Goal: Information Seeking & Learning: Learn about a topic

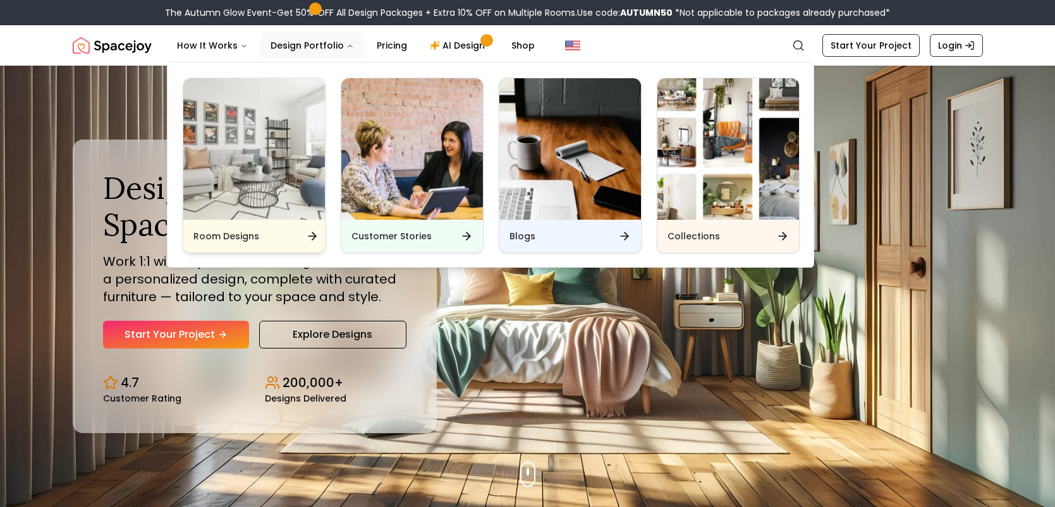
click at [281, 173] on img "Main" at bounding box center [254, 149] width 142 height 142
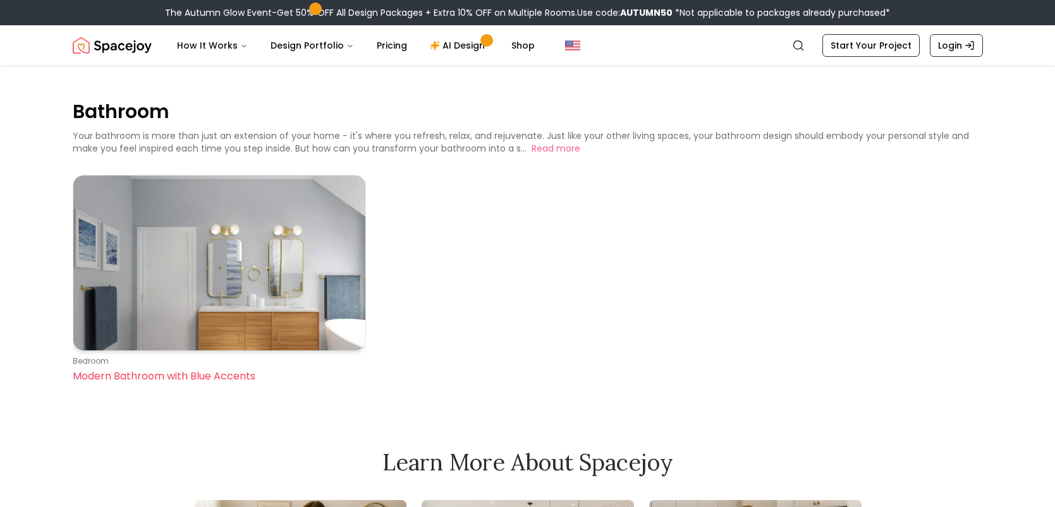
click at [156, 264] on img at bounding box center [219, 263] width 292 height 175
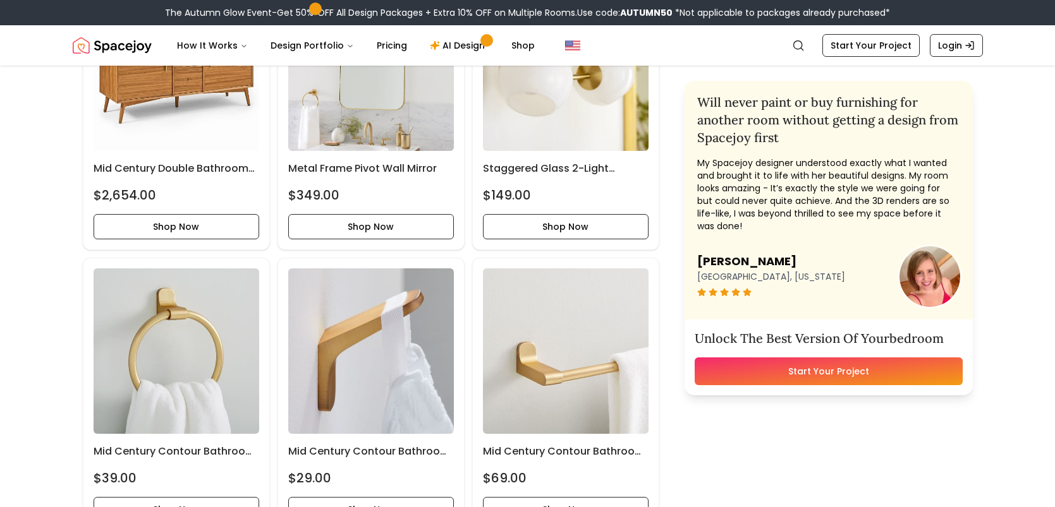
scroll to position [182, 0]
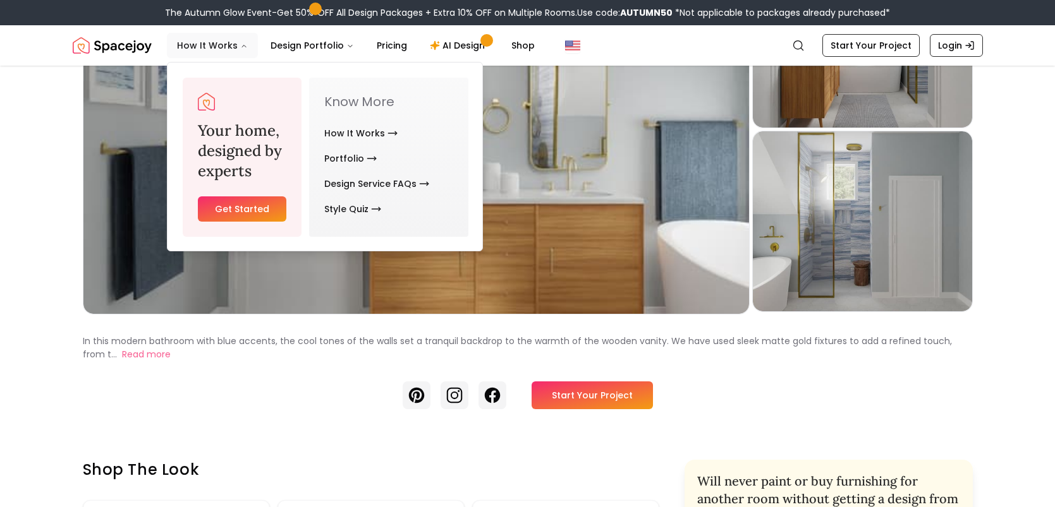
click at [207, 47] on button "How It Works" at bounding box center [212, 45] width 91 height 25
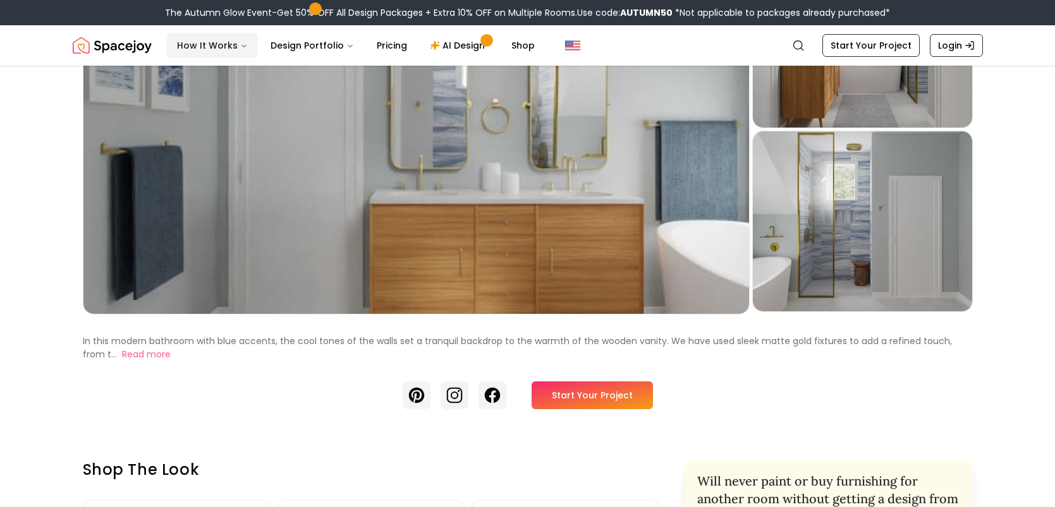
click at [242, 46] on icon "Main" at bounding box center [244, 47] width 4 height 2
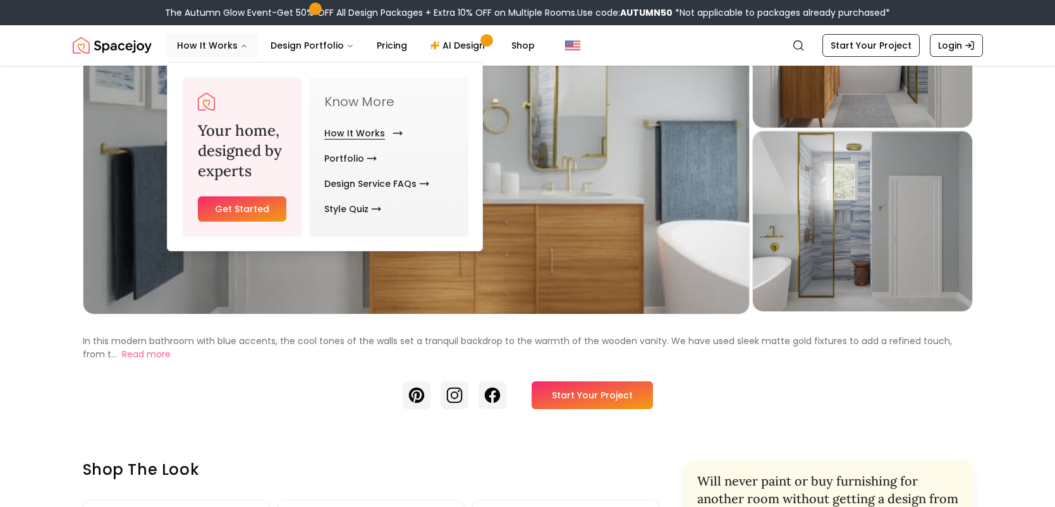
click at [348, 138] on link "How It Works" at bounding box center [360, 133] width 73 height 25
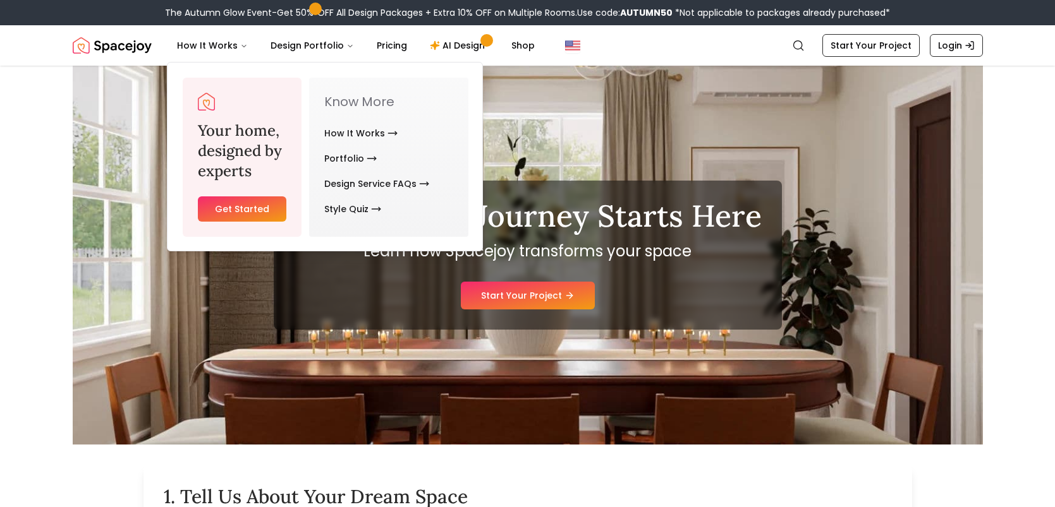
scroll to position [261, 0]
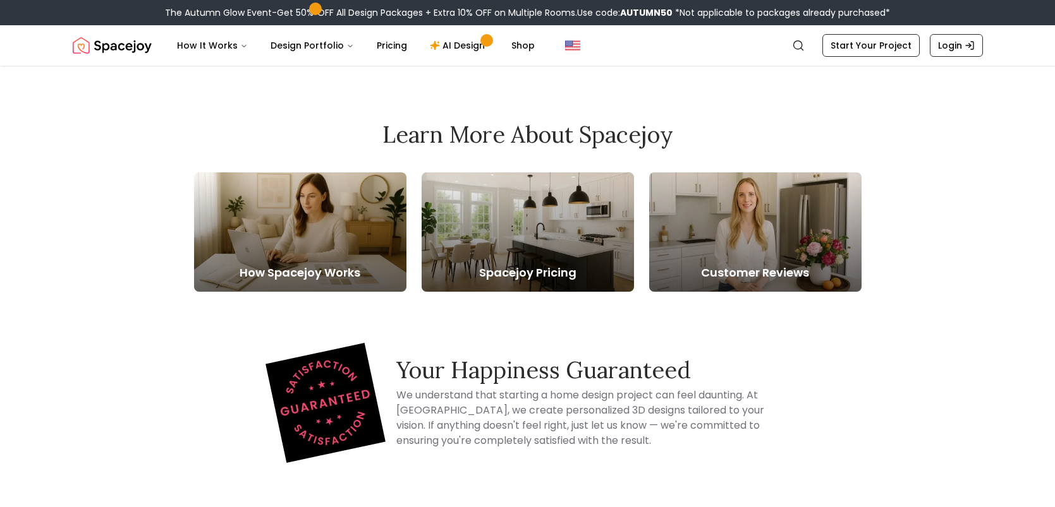
scroll to position [2382, 0]
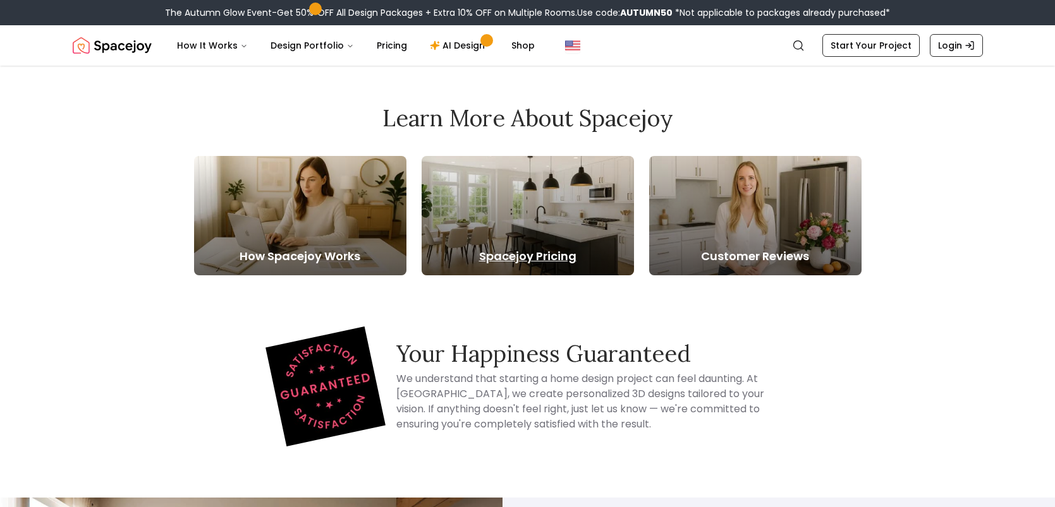
click at [499, 198] on div at bounding box center [528, 215] width 212 height 119
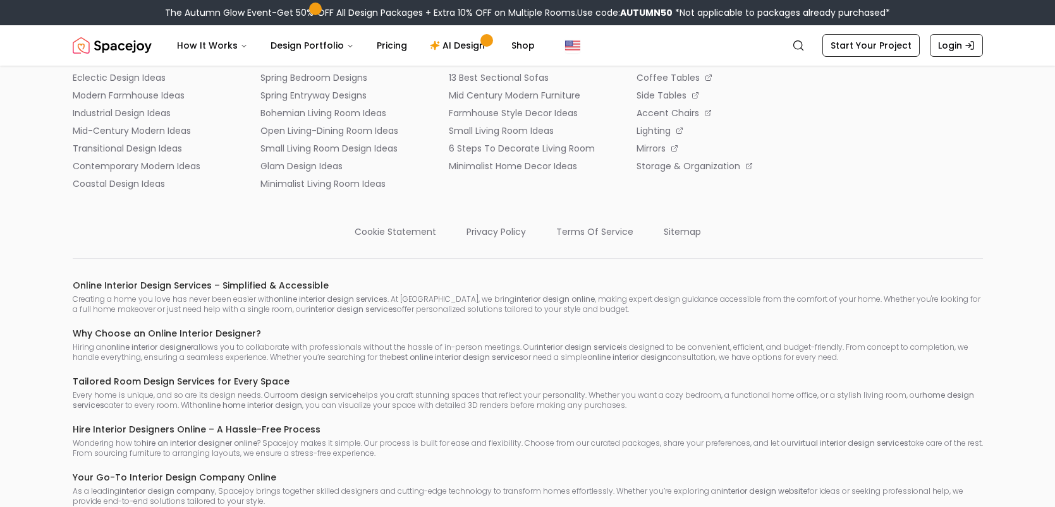
scroll to position [1933, 0]
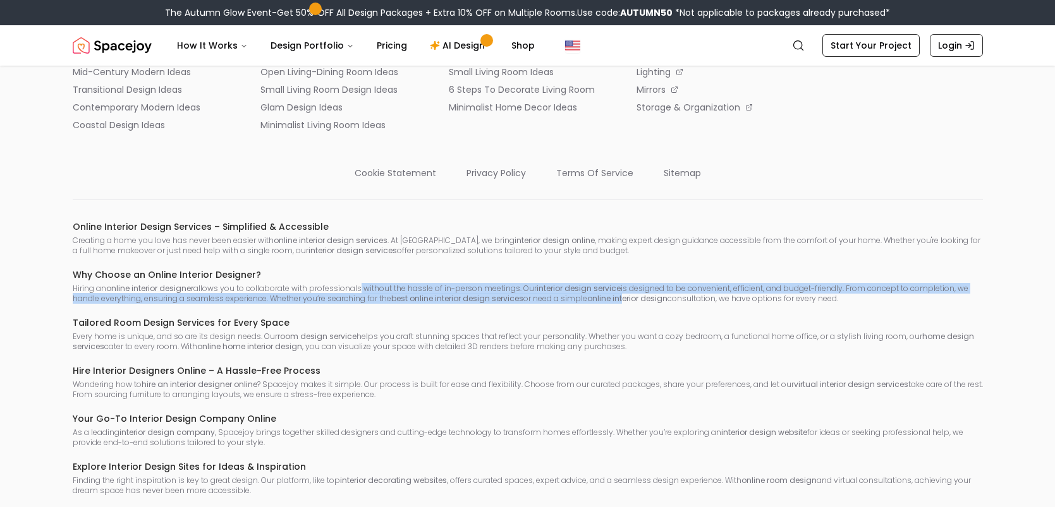
drag, startPoint x: 358, startPoint y: 284, endPoint x: 626, endPoint y: 298, distance: 268.9
click at [626, 298] on p "Hiring an online interior designer allows you to collaborate with professionals…" at bounding box center [528, 294] width 910 height 20
click at [626, 298] on strong "online interior design" at bounding box center [627, 298] width 80 height 11
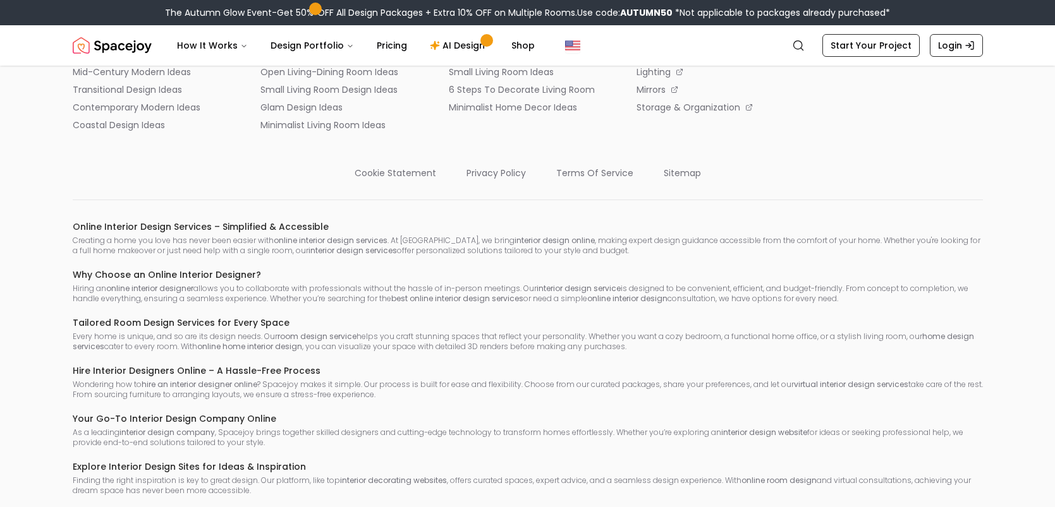
drag, startPoint x: 404, startPoint y: 339, endPoint x: 446, endPoint y: 389, distance: 65.0
click at [446, 389] on div "Online Interior Design Services – Simplified & Accessible Creating a home you l…" at bounding box center [528, 407] width 910 height 372
click at [446, 389] on p "Wondering how to hire an interior designer online ? Spacejoy makes it simple. O…" at bounding box center [528, 390] width 910 height 20
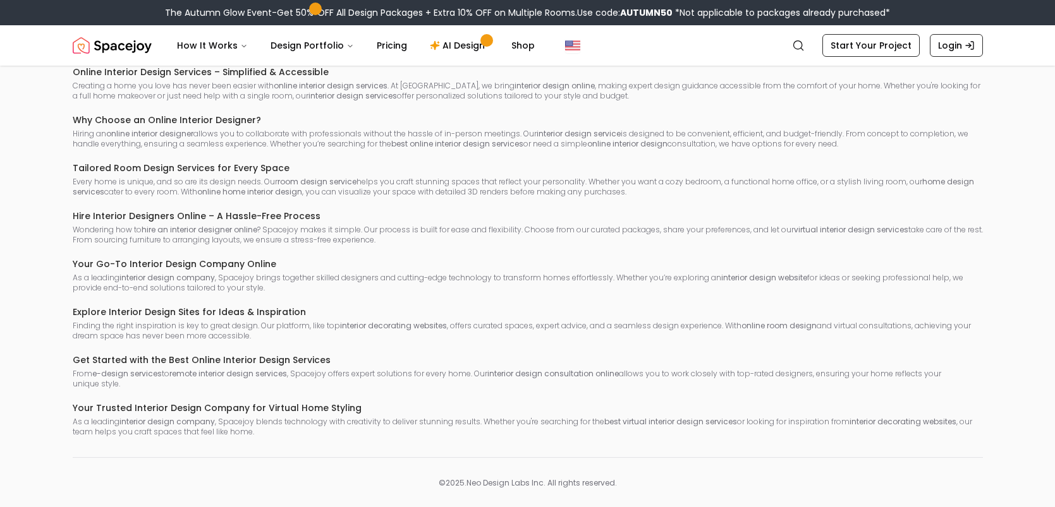
scroll to position [2096, 0]
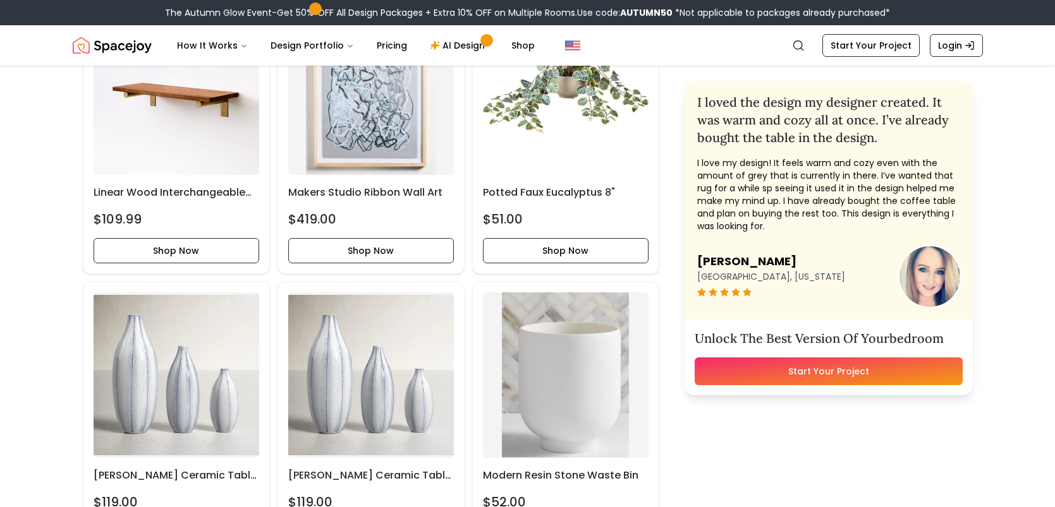
scroll to position [2382, 0]
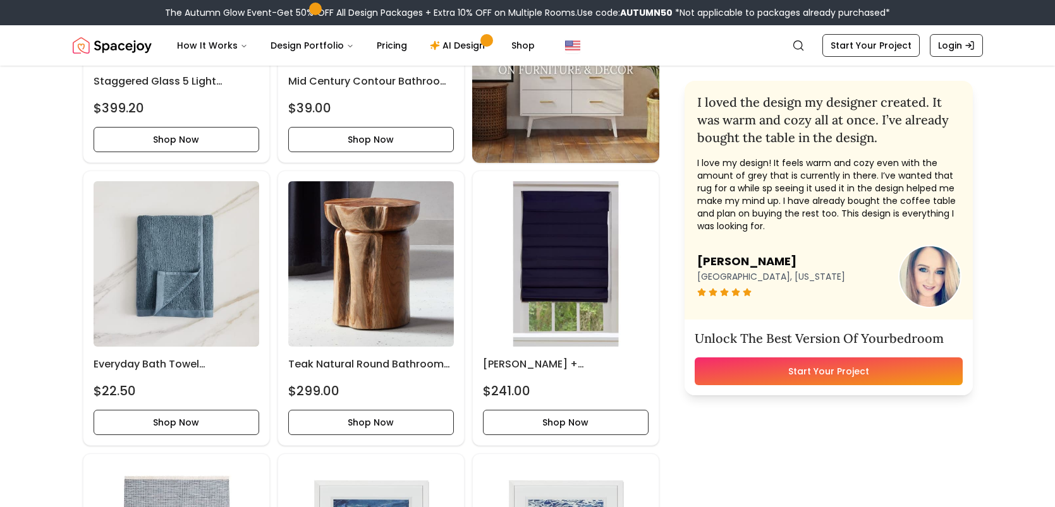
scroll to position [1357, 0]
